Goal: Transaction & Acquisition: Purchase product/service

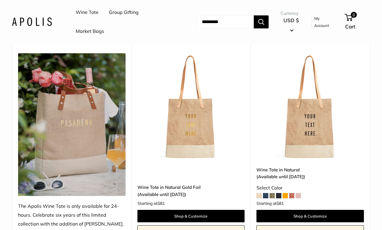
scroll to position [74, 0]
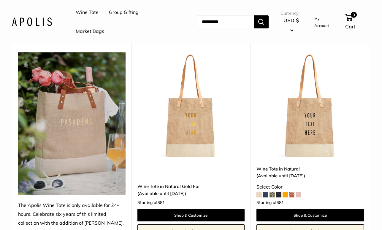
click at [0, 0] on img at bounding box center [0, 0] width 0 height 0
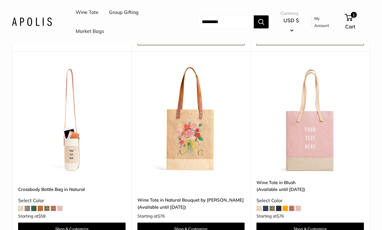
scroll to position [267, 0]
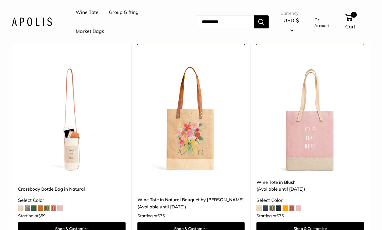
click at [0, 0] on img at bounding box center [0, 0] width 0 height 0
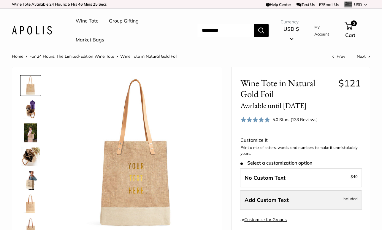
click at [261, 199] on span "Add Custom Text" at bounding box center [266, 200] width 44 height 7
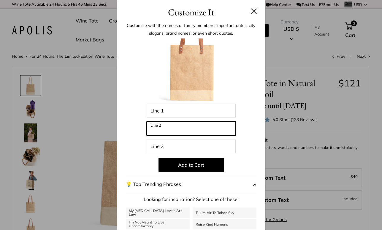
click at [198, 127] on input "Line 2" at bounding box center [190, 129] width 89 height 14
type input "********"
click at [238, 159] on p "Add to Cart" at bounding box center [191, 165] width 130 height 14
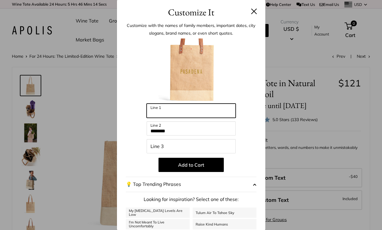
click at [168, 110] on input "Line 1" at bounding box center [190, 111] width 89 height 14
type input "********"
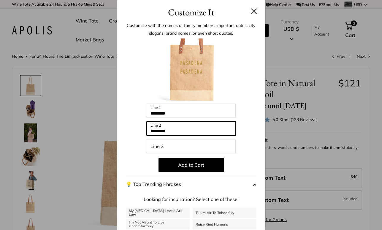
click at [162, 131] on input "********" at bounding box center [190, 129] width 89 height 14
drag, startPoint x: 182, startPoint y: 132, endPoint x: 149, endPoint y: 124, distance: 34.0
click at [149, 124] on input "********" at bounding box center [190, 129] width 89 height 14
type input "*"
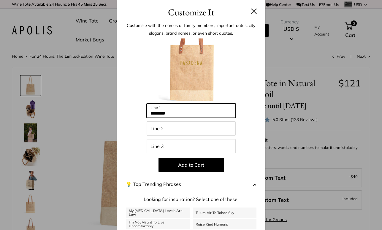
drag, startPoint x: 176, startPoint y: 112, endPoint x: 142, endPoint y: 112, distance: 34.1
click at [142, 112] on div "Enter 39 letters ******** Line 1 Line 2 Line 3 Add to Cart 💡 Top Trending Phras…" at bounding box center [191, 160] width 130 height 242
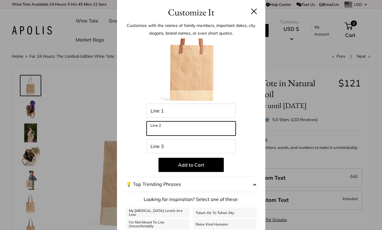
click at [154, 130] on input "Line 2" at bounding box center [190, 129] width 89 height 14
type input "********"
click at [140, 163] on p "Add to Cart" at bounding box center [191, 165] width 130 height 14
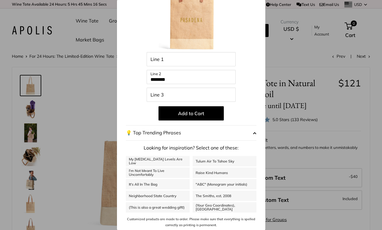
scroll to position [51, 0]
click at [167, 133] on button "💡 Top Trending Phrases" at bounding box center [191, 133] width 130 height 15
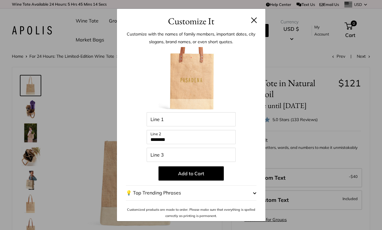
scroll to position [0, 0]
click at [164, 198] on button "💡 Top Trending Phrases" at bounding box center [191, 193] width 130 height 15
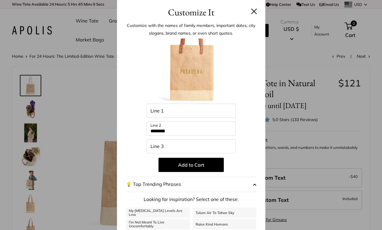
click at [252, 12] on button at bounding box center [254, 11] width 6 height 6
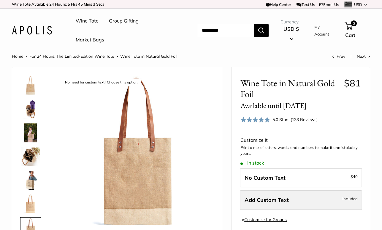
click at [252, 199] on span "Add Custom Text" at bounding box center [266, 200] width 44 height 7
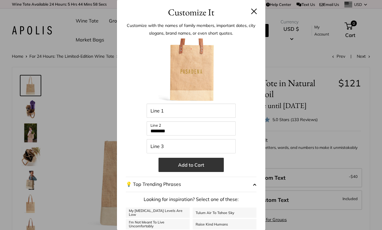
click at [192, 163] on button "Add to Cart" at bounding box center [190, 165] width 65 height 14
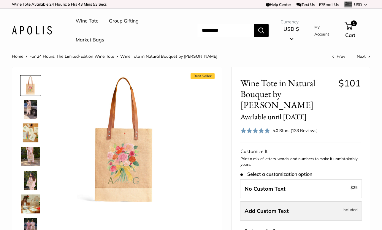
click at [257, 203] on label "Add Custom Text Included" at bounding box center [301, 212] width 122 height 20
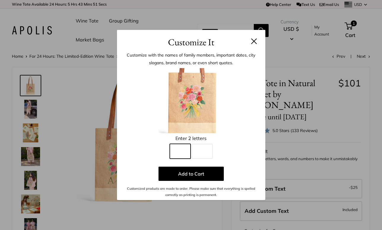
click at [181, 152] on input "Line 1" at bounding box center [180, 151] width 21 height 15
type input "*"
click at [198, 148] on input "Line 2" at bounding box center [202, 151] width 21 height 15
type input "*"
click at [139, 175] on p "Add to Cart" at bounding box center [191, 174] width 130 height 14
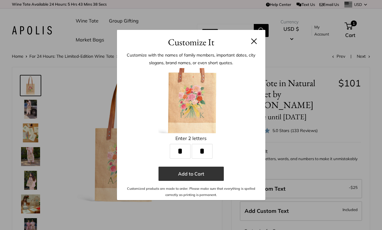
click at [176, 174] on button "Add to Cart" at bounding box center [190, 174] width 65 height 14
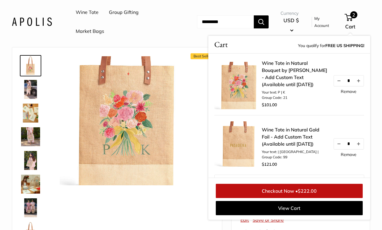
scroll to position [19, 0]
